Goal: Task Accomplishment & Management: Complete application form

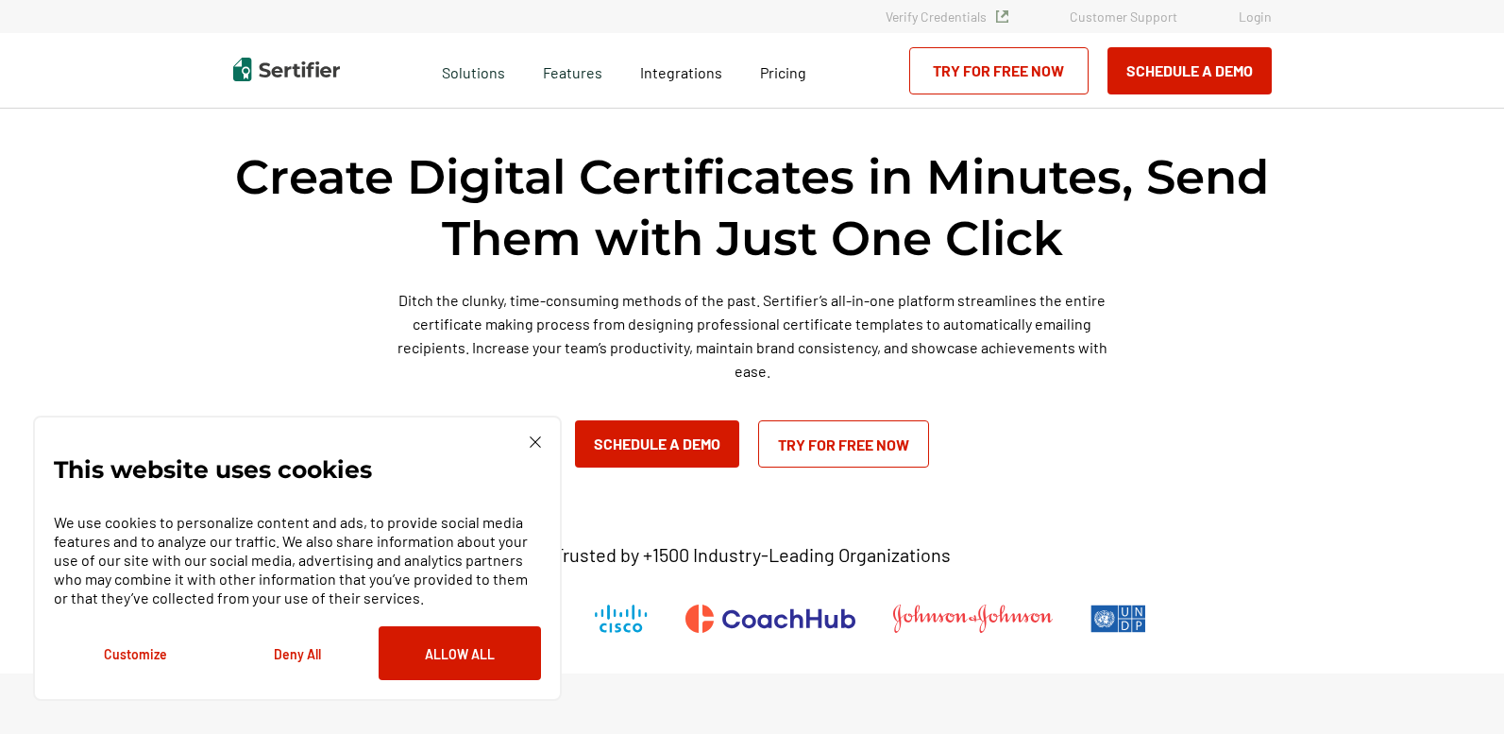
click at [837, 438] on link "Try for Free Now" at bounding box center [843, 443] width 171 height 47
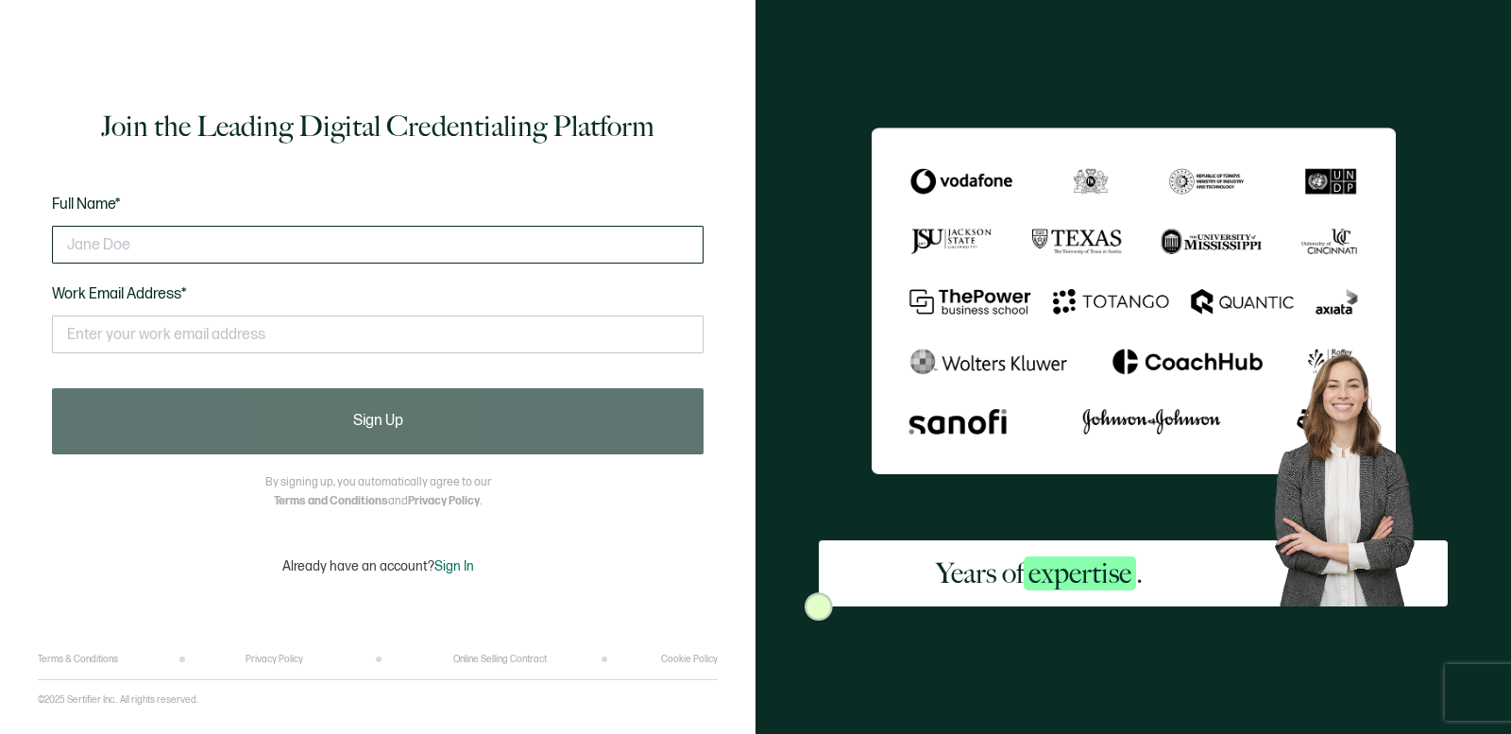
click at [243, 239] on input "text" at bounding box center [377, 245] width 651 height 38
type input "M"
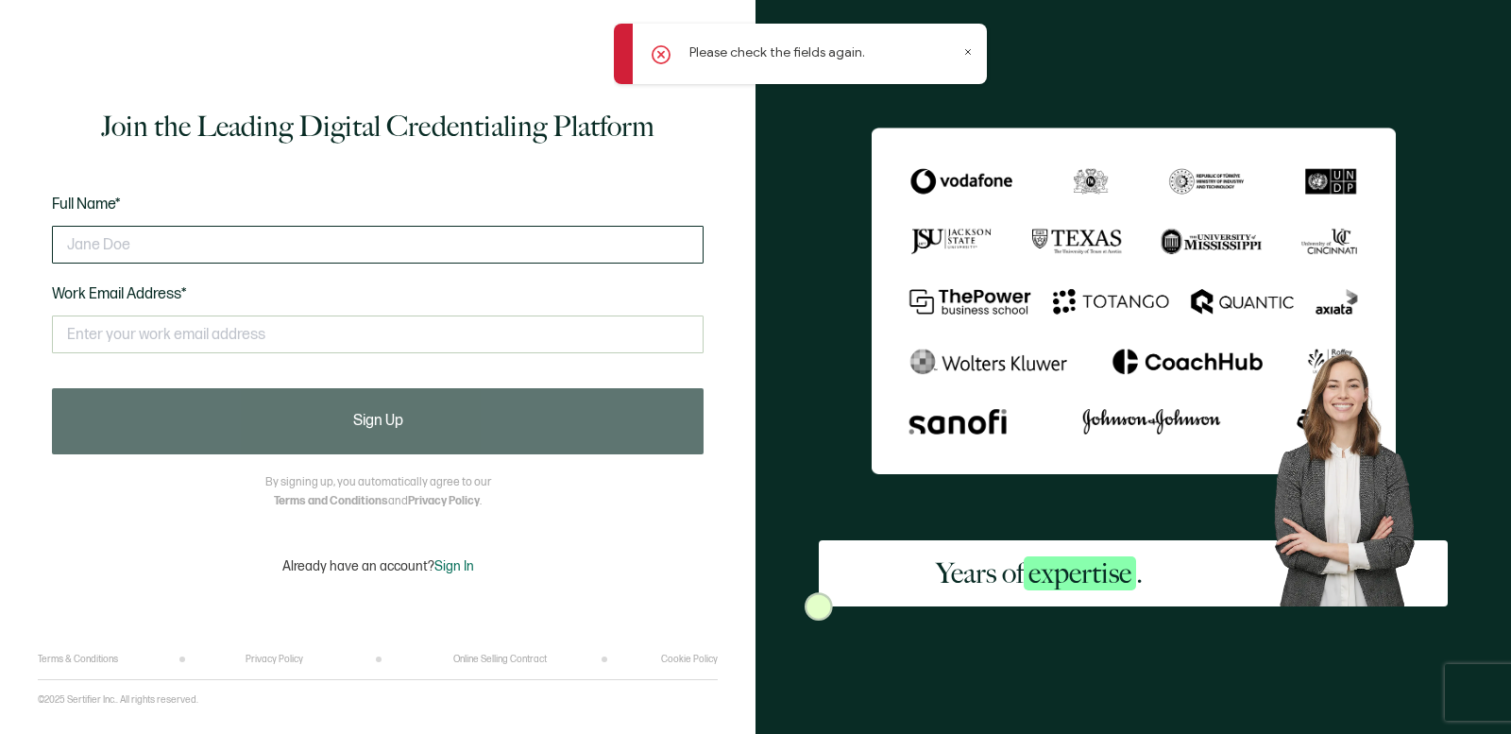
click at [241, 237] on input "text" at bounding box center [377, 245] width 651 height 38
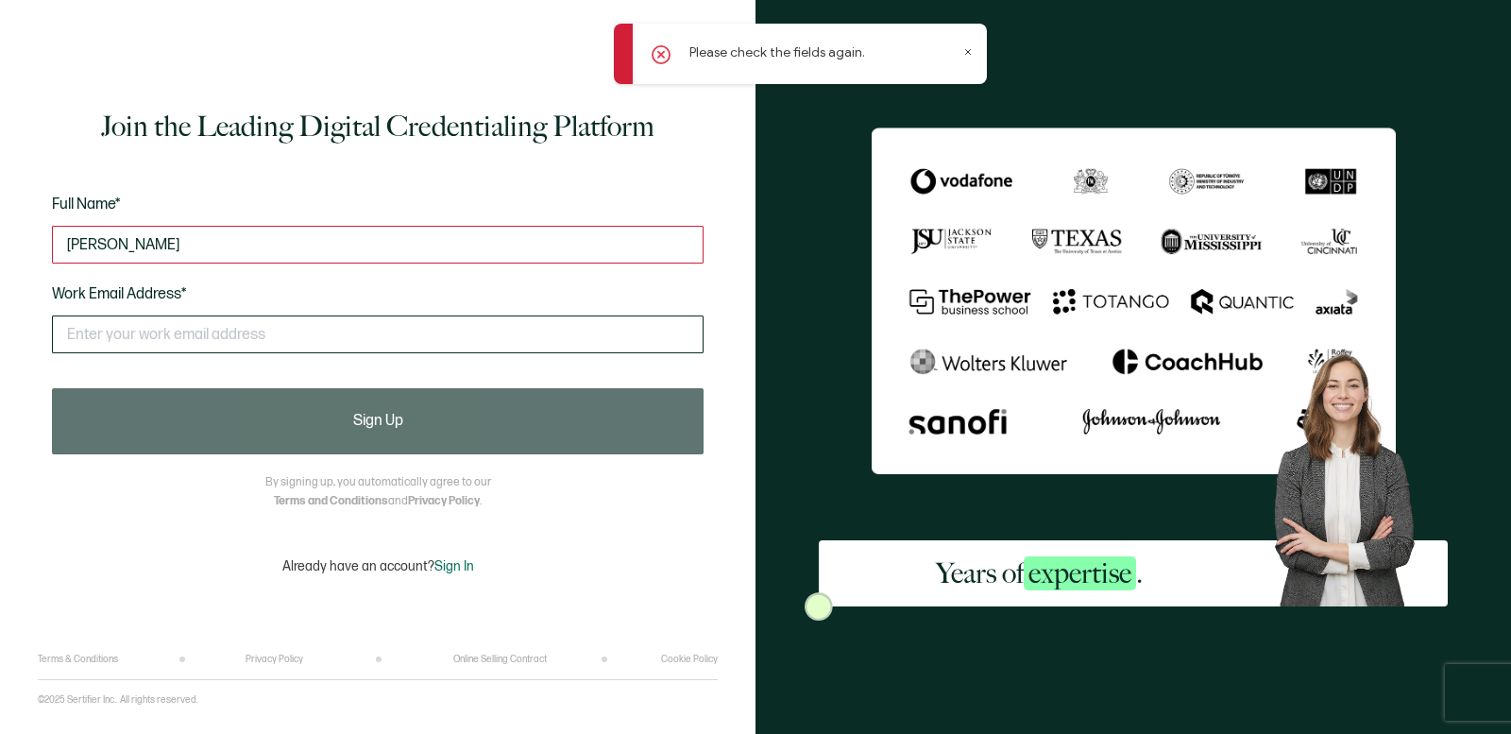
type input "Nyla Curtis"
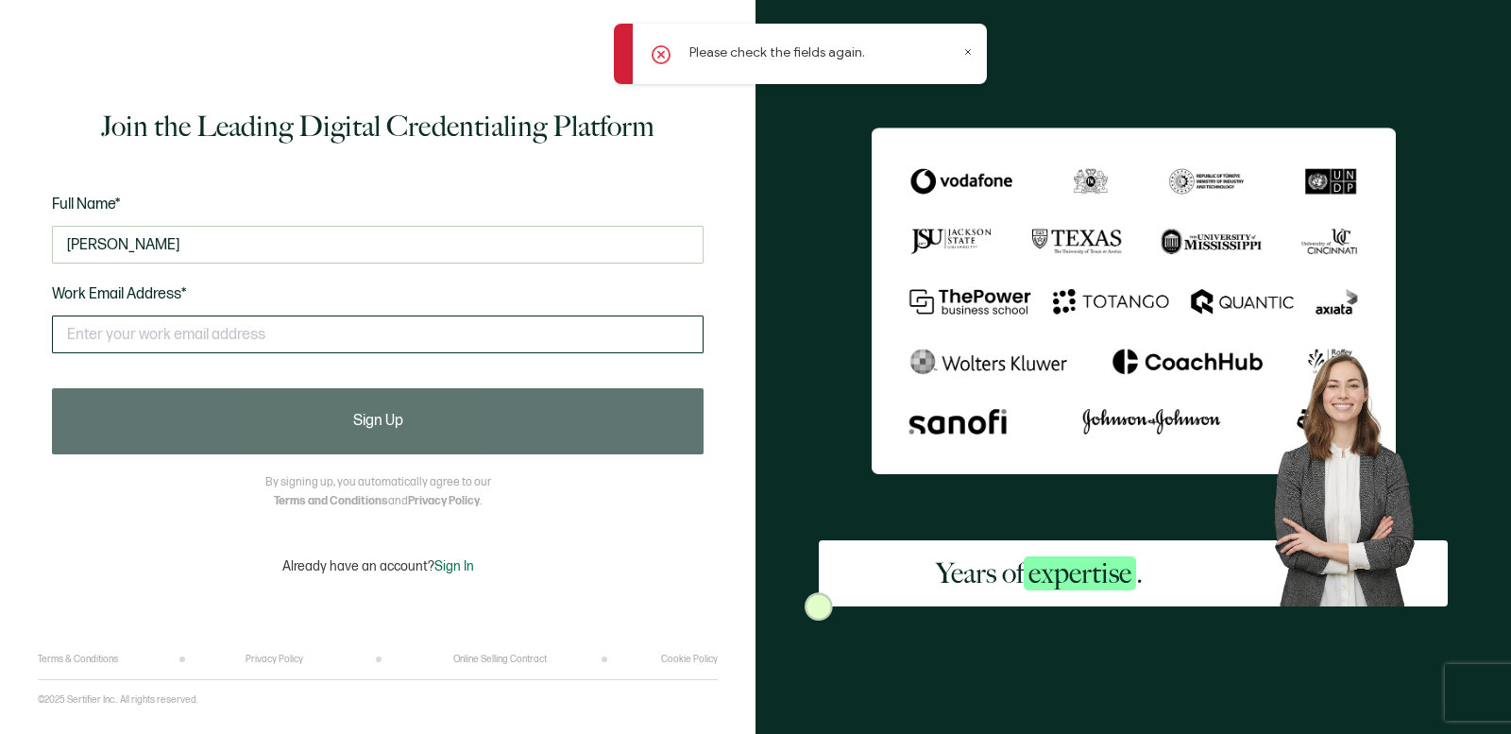
click at [227, 332] on input "text" at bounding box center [377, 334] width 651 height 38
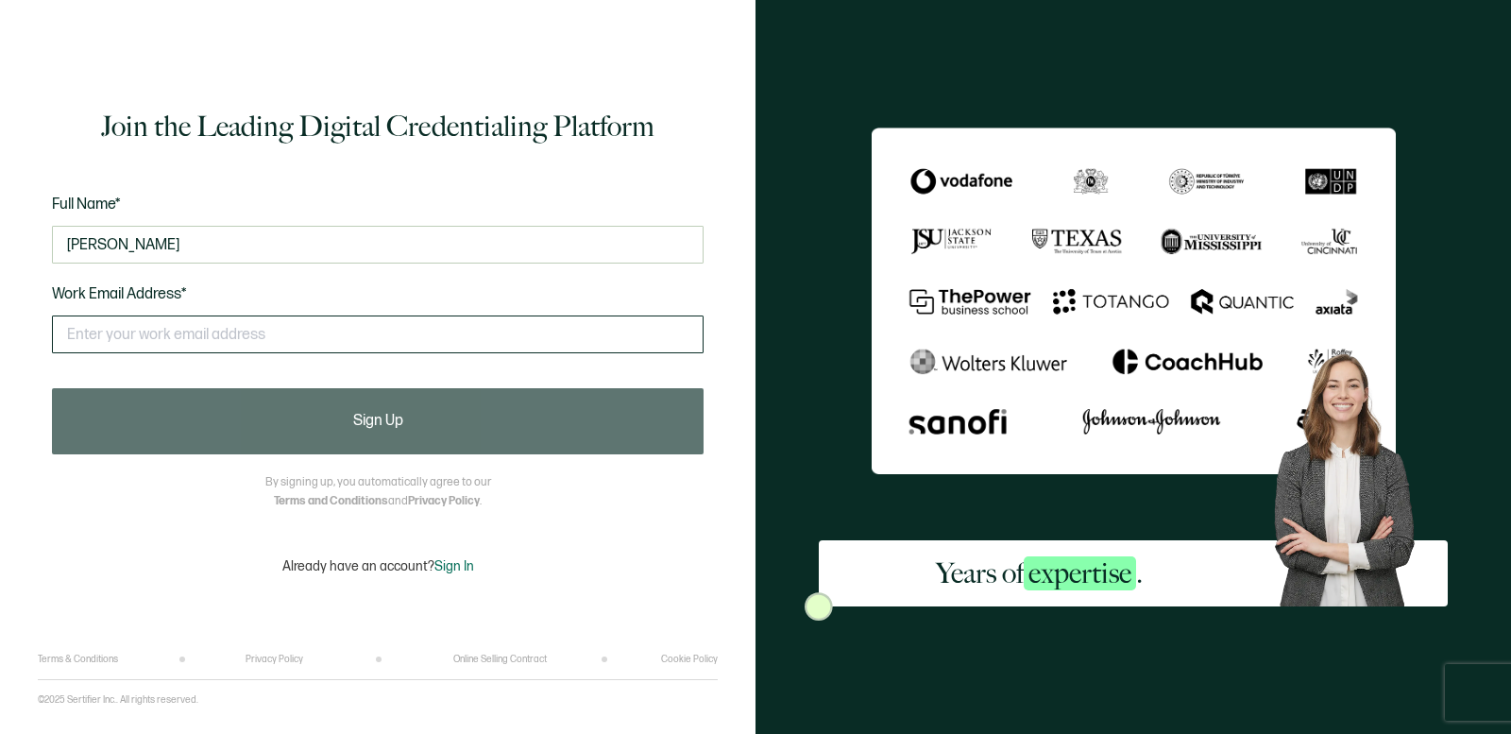
click at [322, 332] on input "text" at bounding box center [377, 334] width 651 height 38
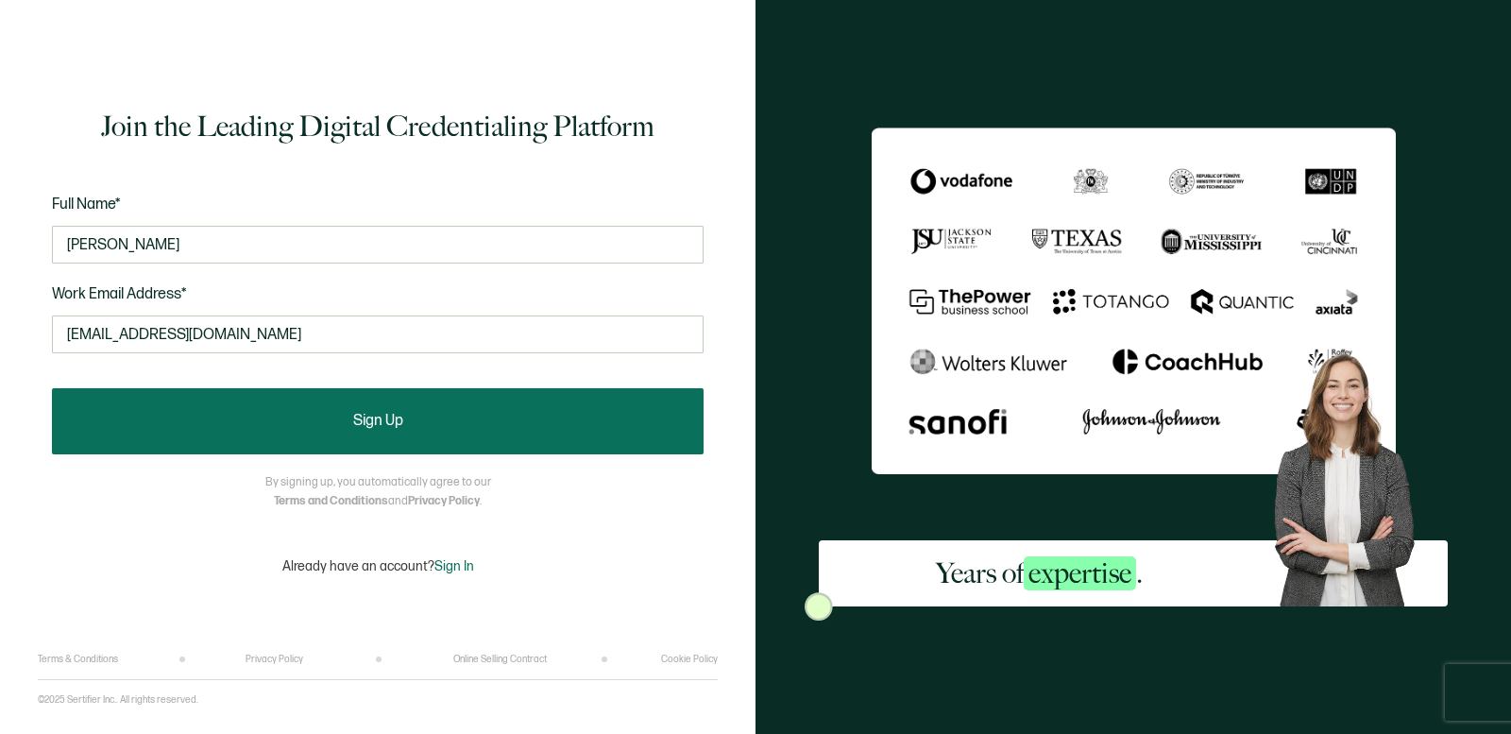
type input "nycurtis99@gmail.com"
click at [323, 404] on button "Sign Up" at bounding box center [377, 421] width 651 height 66
click at [333, 423] on button "Sign Up" at bounding box center [377, 421] width 651 height 66
click at [422, 415] on button "Sign Up" at bounding box center [377, 421] width 651 height 66
click at [406, 412] on button "Sign Up" at bounding box center [377, 421] width 651 height 66
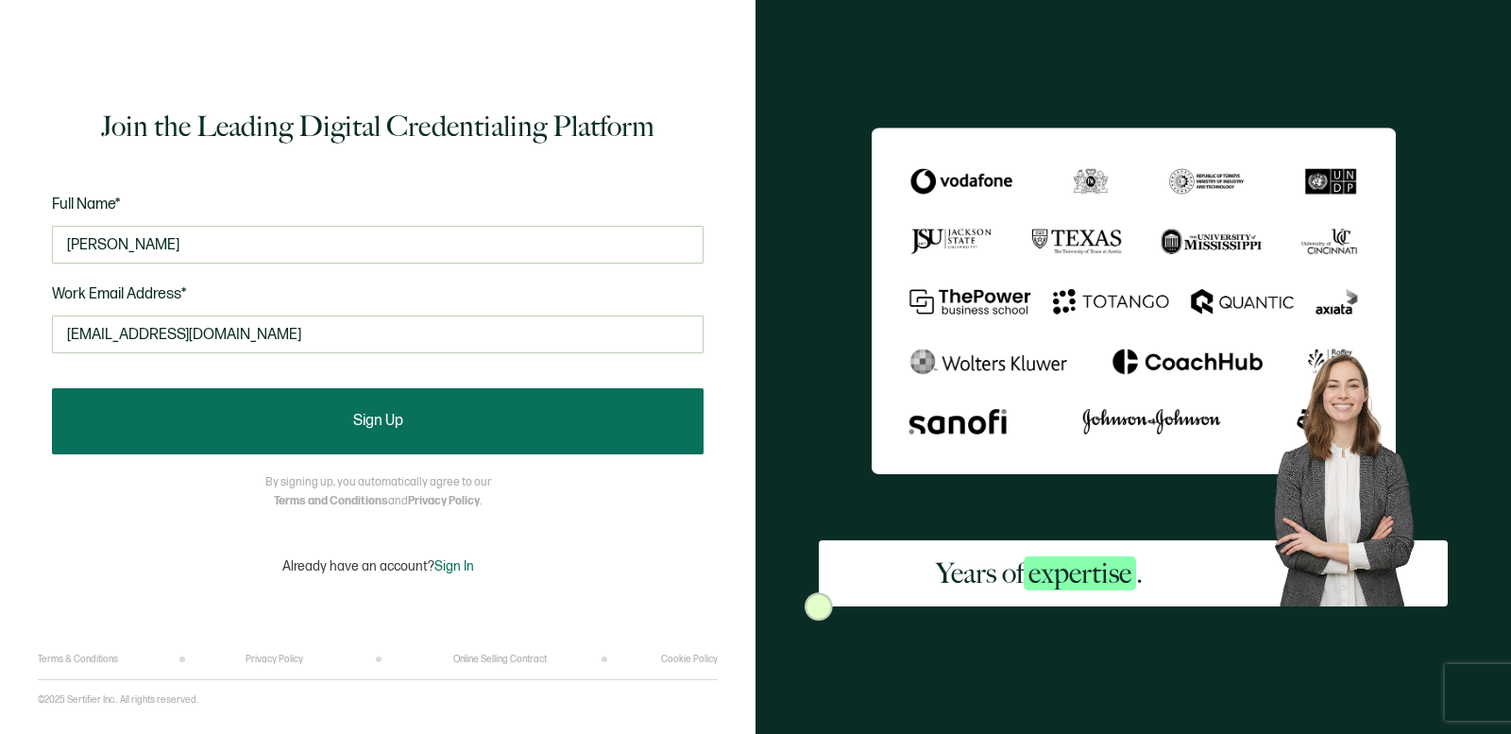
click at [406, 412] on button "Sign Up" at bounding box center [377, 421] width 651 height 66
click at [561, 426] on button "Sign Up" at bounding box center [377, 421] width 651 height 66
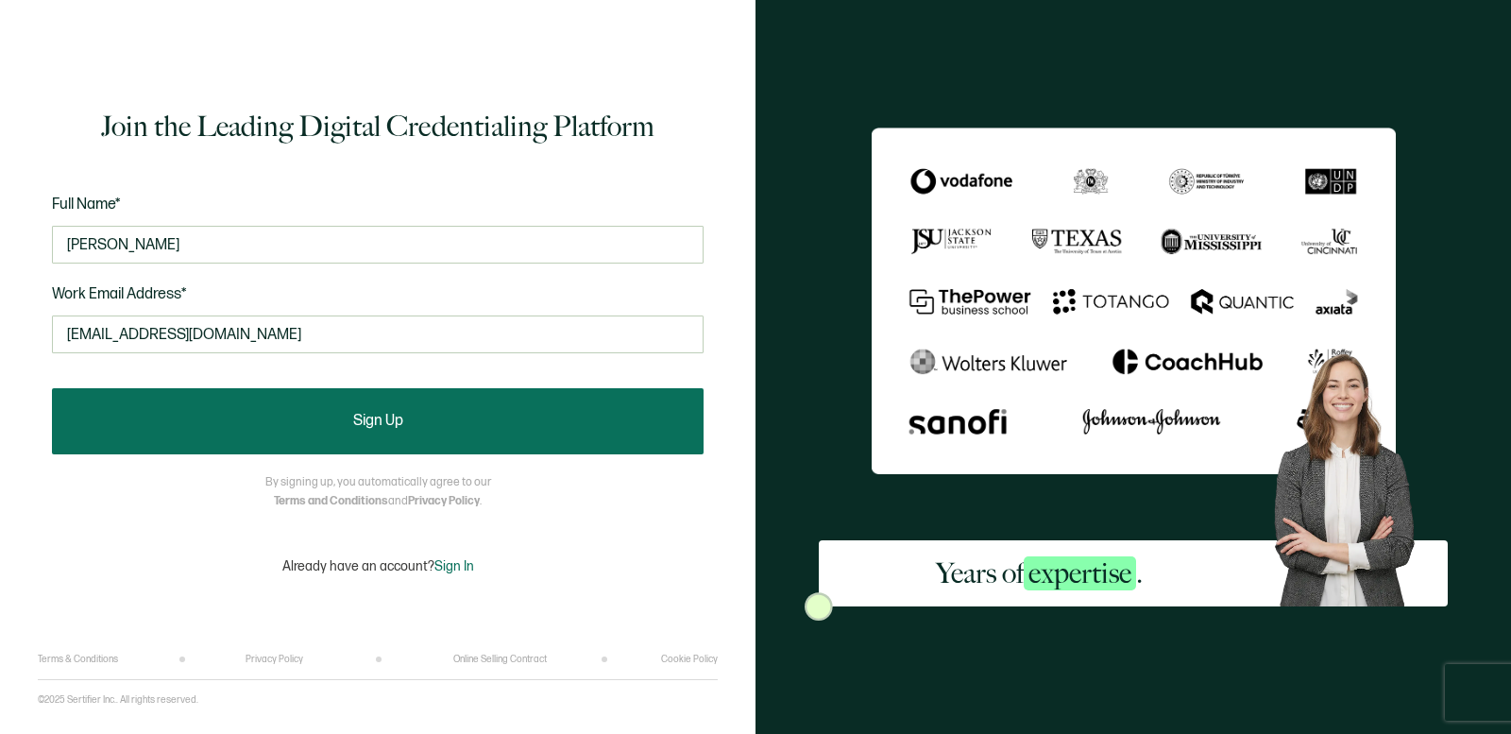
click at [561, 426] on button "Sign Up" at bounding box center [377, 421] width 651 height 66
click at [299, 399] on button "Sign Up" at bounding box center [377, 421] width 651 height 66
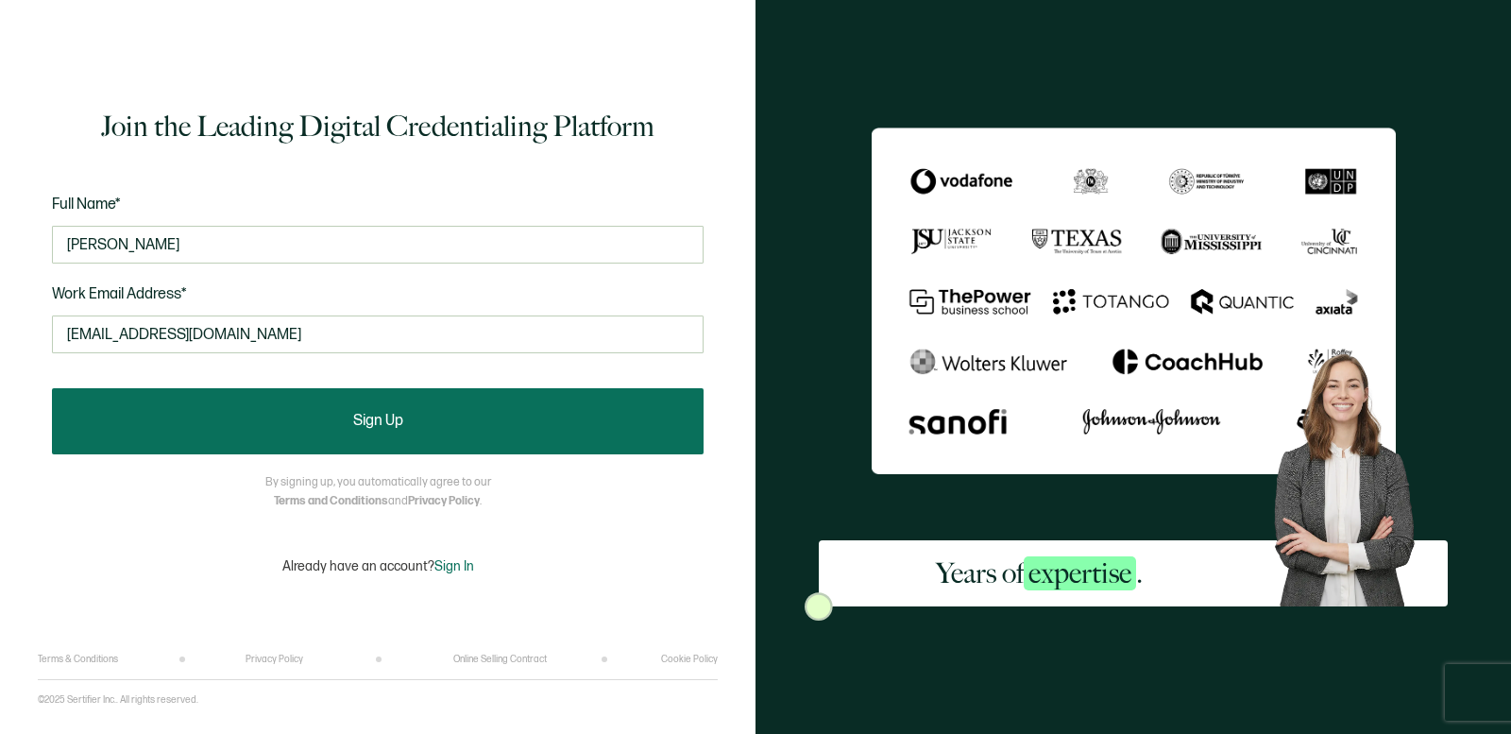
click at [299, 399] on button "Sign Up" at bounding box center [377, 421] width 651 height 66
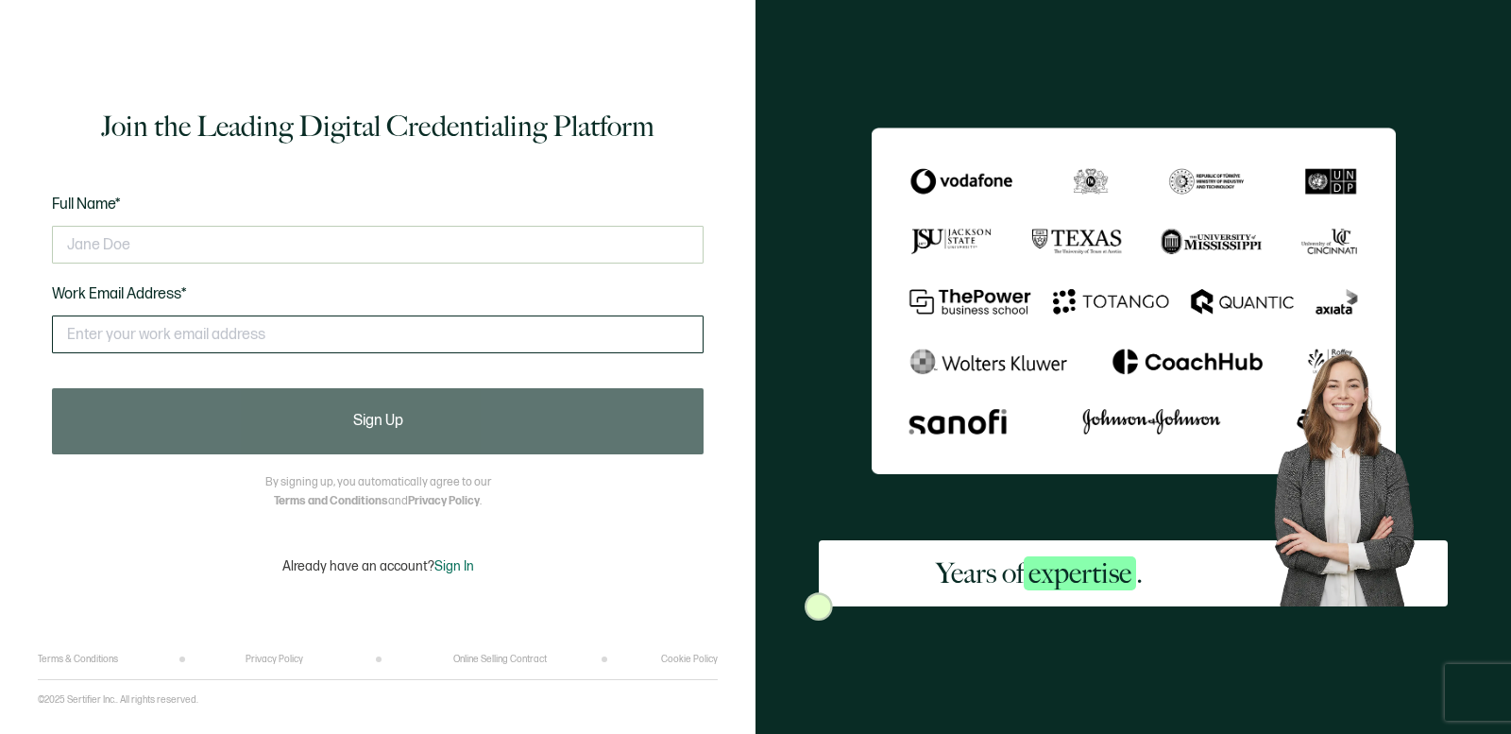
click at [258, 351] on input "text" at bounding box center [377, 334] width 651 height 38
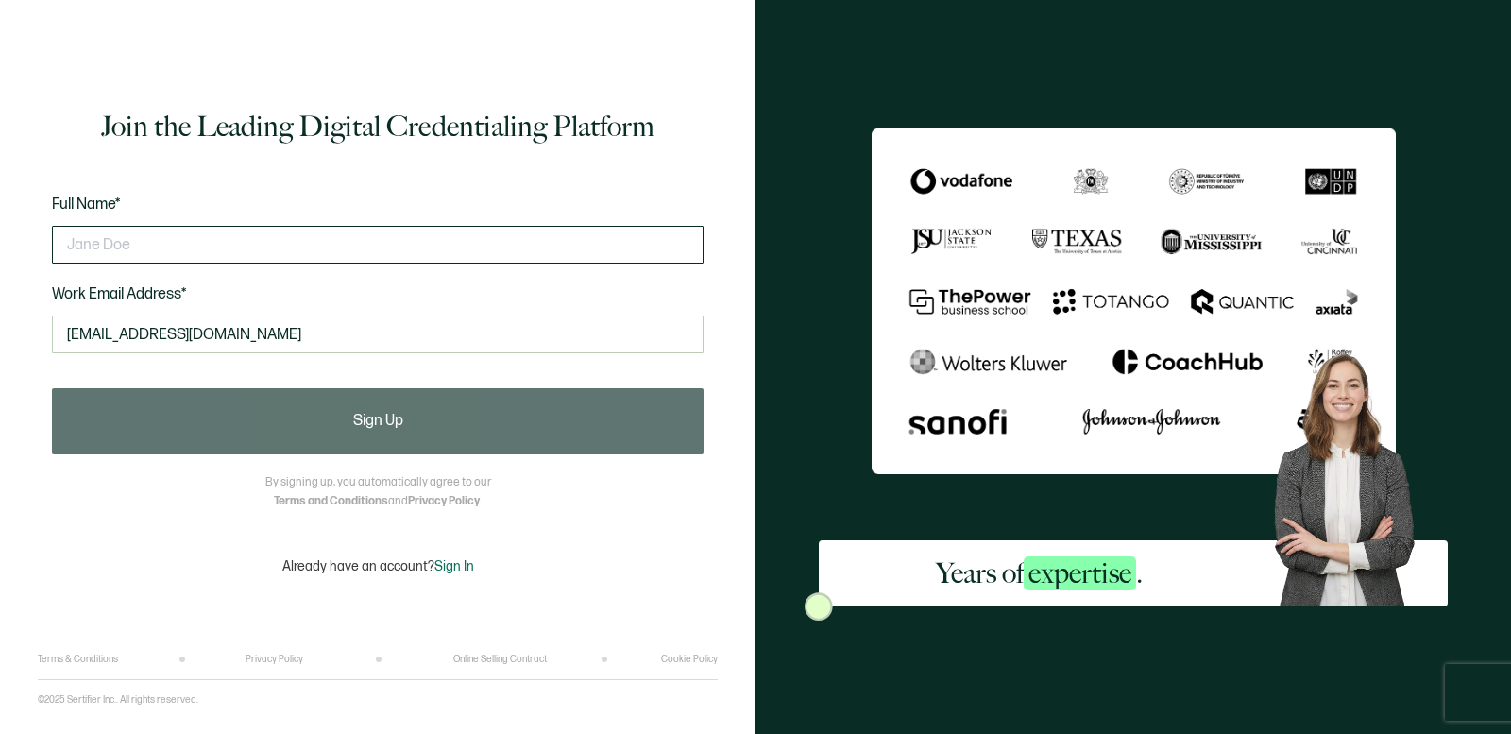
type input "[EMAIL_ADDRESS][DOMAIN_NAME]"
click at [227, 257] on input "text" at bounding box center [377, 245] width 651 height 38
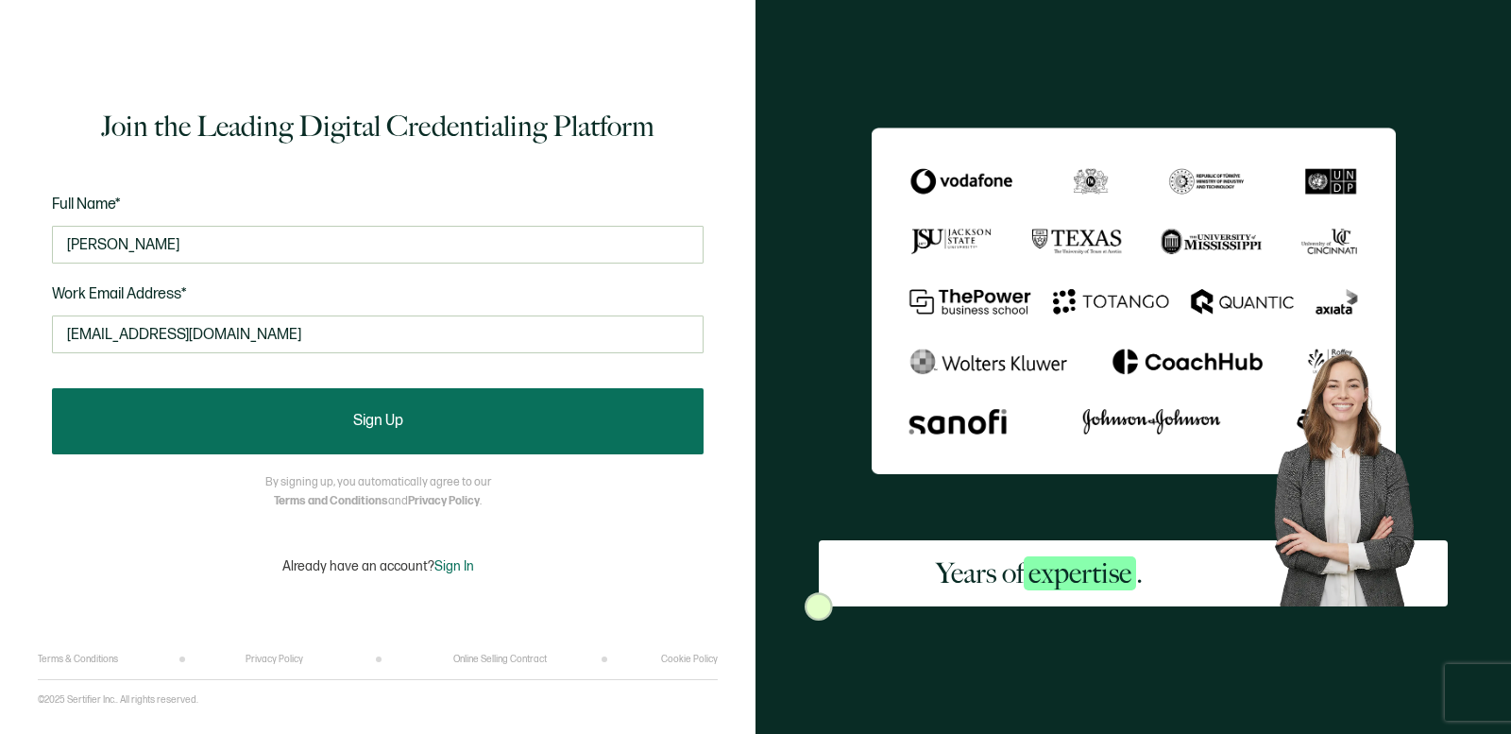
type input "[PERSON_NAME]"
click at [207, 430] on button "Sign Up" at bounding box center [377, 421] width 651 height 66
